Goal: Information Seeking & Learning: Learn about a topic

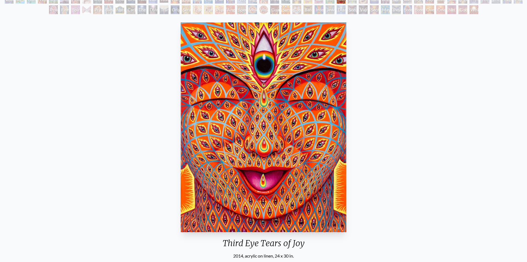
scroll to position [28, 0]
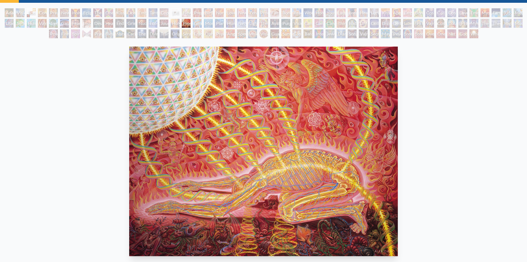
scroll to position [28, 0]
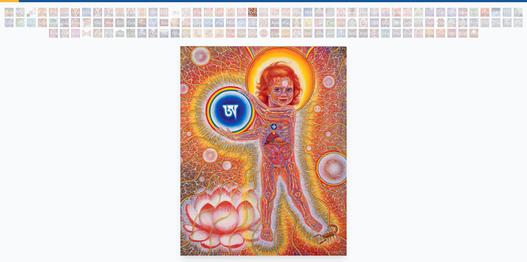
click at [243, 123] on img "23 / 133" at bounding box center [264, 150] width 166 height 209
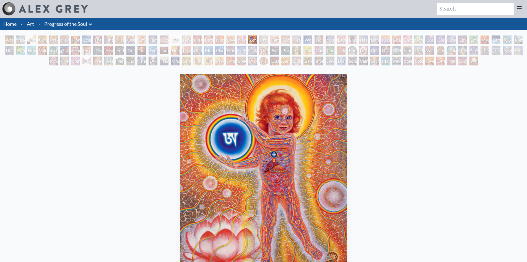
click at [246, 38] on div "New Family" at bounding box center [241, 39] width 9 height 9
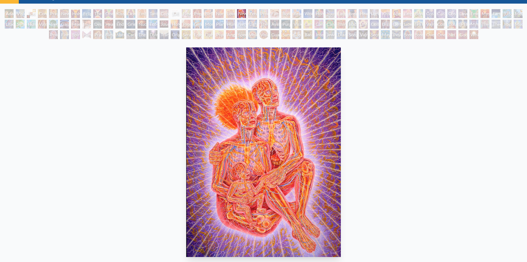
scroll to position [28, 0]
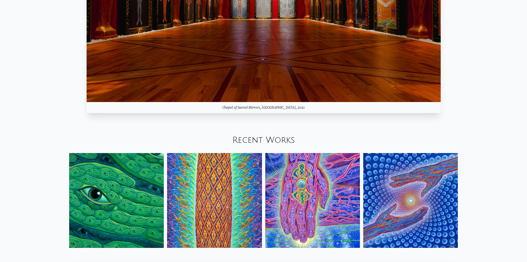
scroll to position [748, 0]
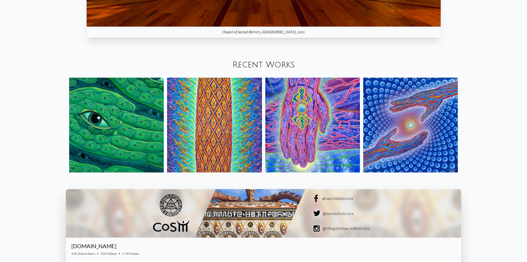
click at [126, 120] on img at bounding box center [116, 125] width 95 height 95
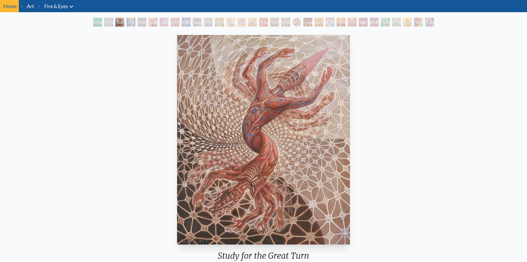
scroll to position [55, 0]
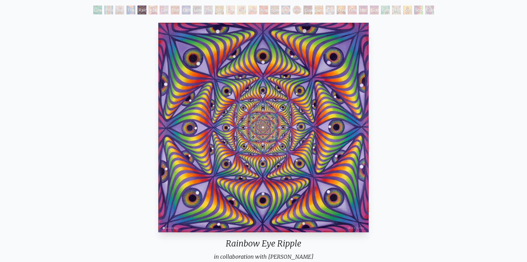
scroll to position [28, 0]
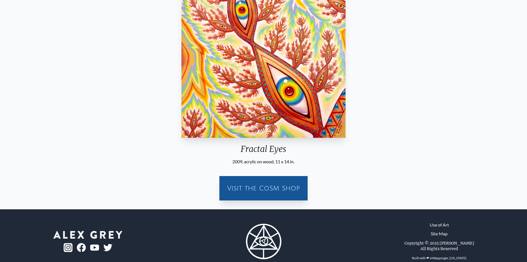
scroll to position [108, 0]
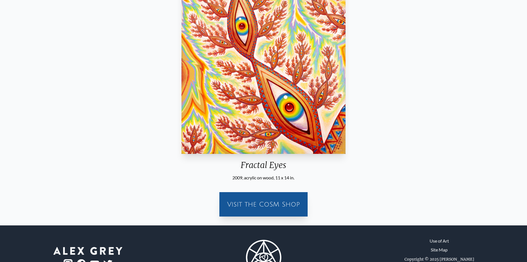
click at [246, 204] on div "Visit the CoSM Shop" at bounding box center [264, 204] width 82 height 18
